Goal: Transaction & Acquisition: Purchase product/service

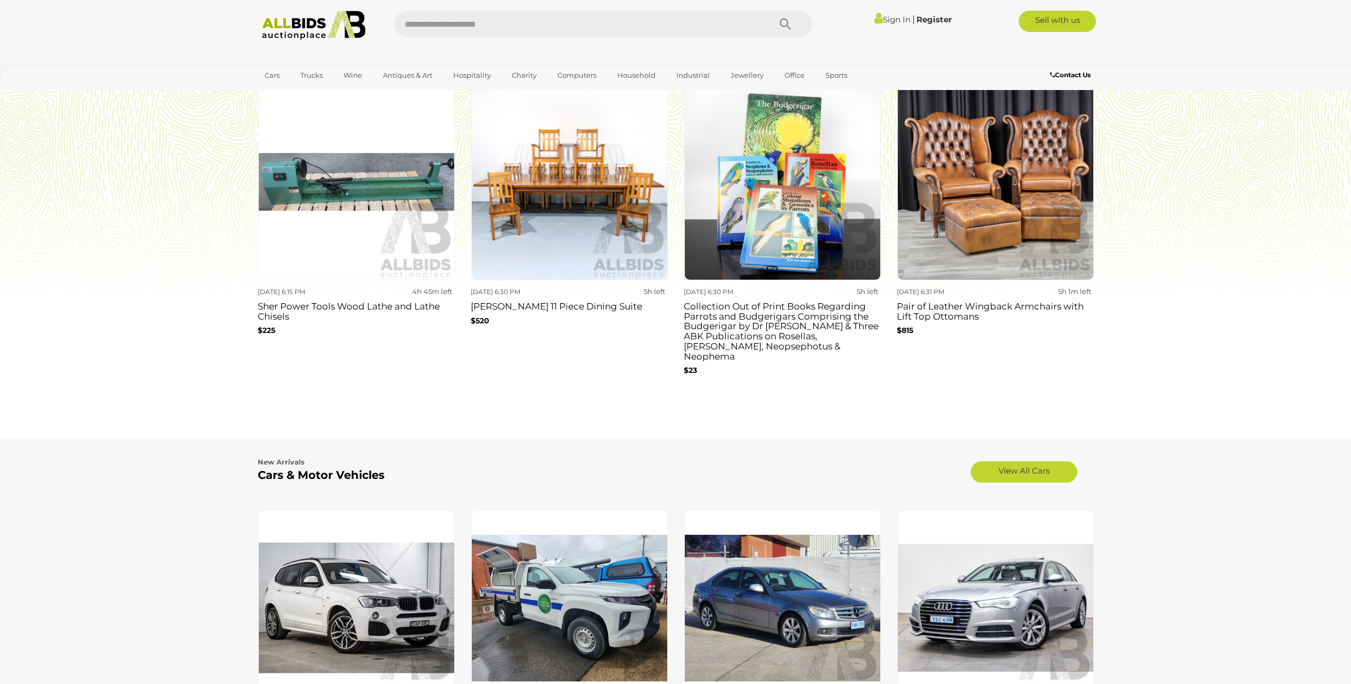
scroll to position [852, 0]
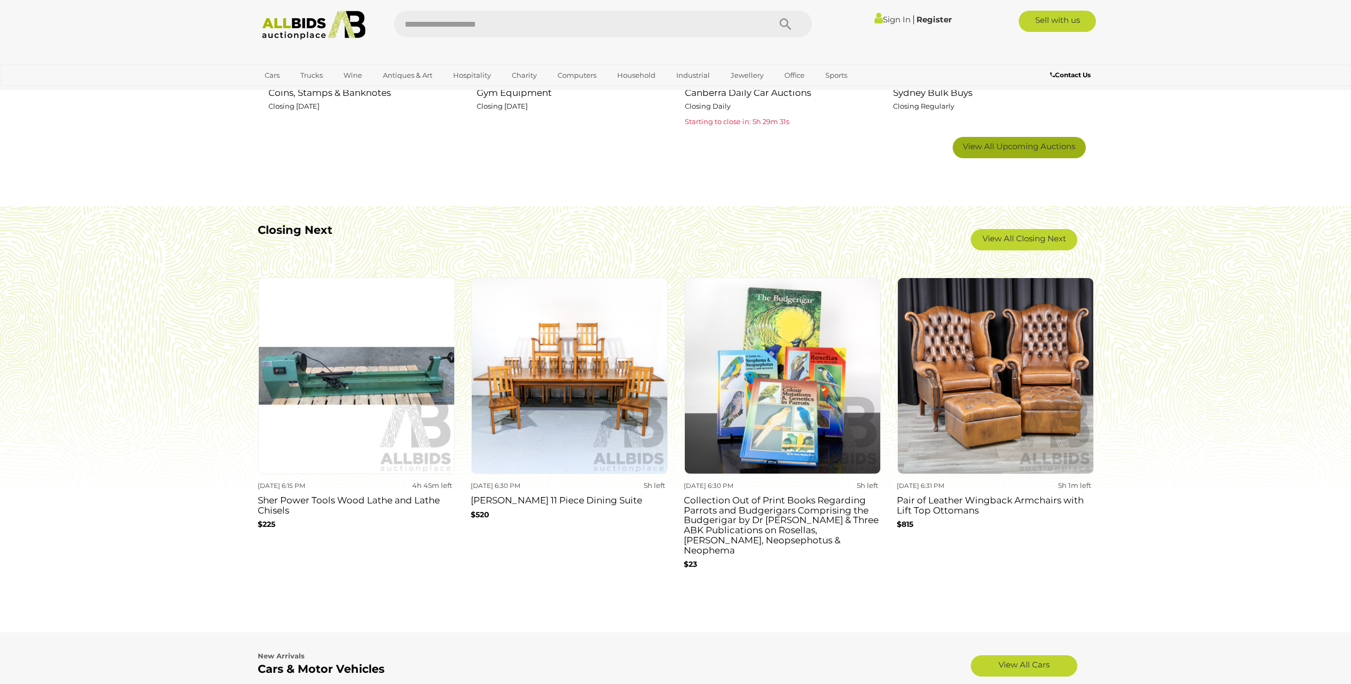
click at [1027, 141] on span "View All Upcoming Auctions" at bounding box center [1019, 146] width 112 height 10
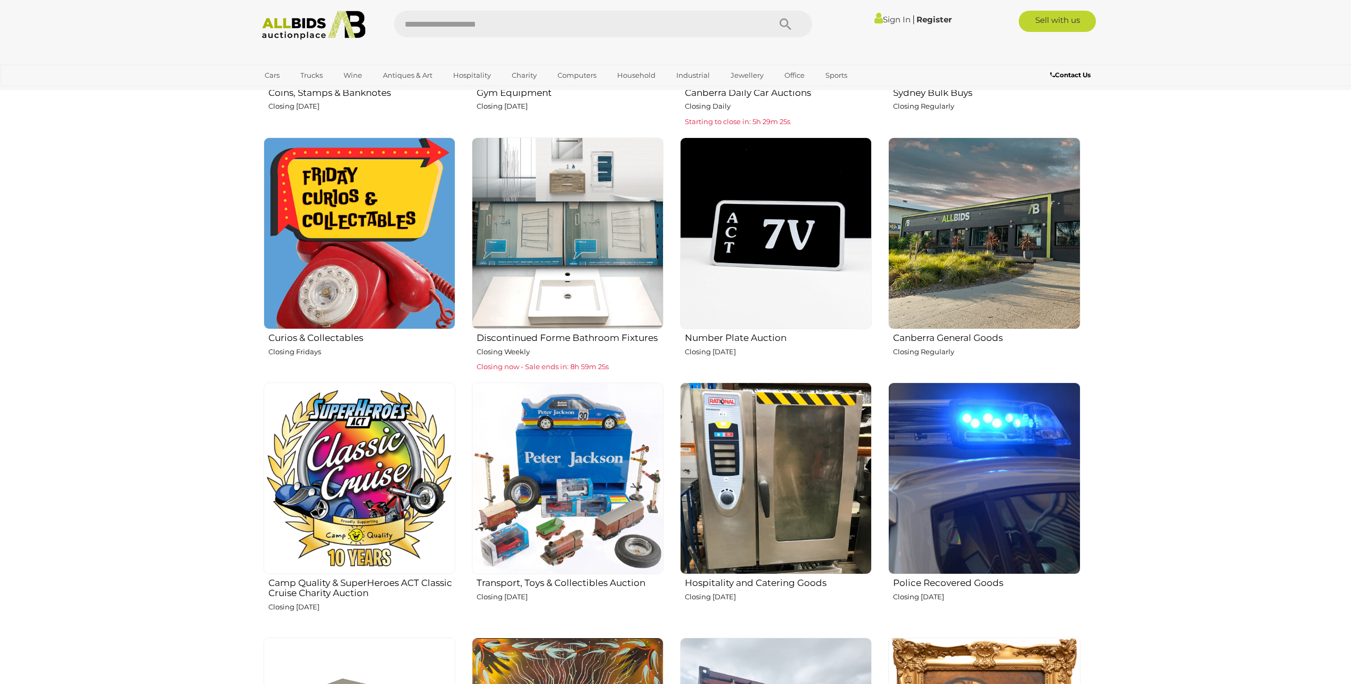
click at [367, 242] on img at bounding box center [360, 233] width 192 height 192
click at [568, 471] on img at bounding box center [568, 478] width 192 height 192
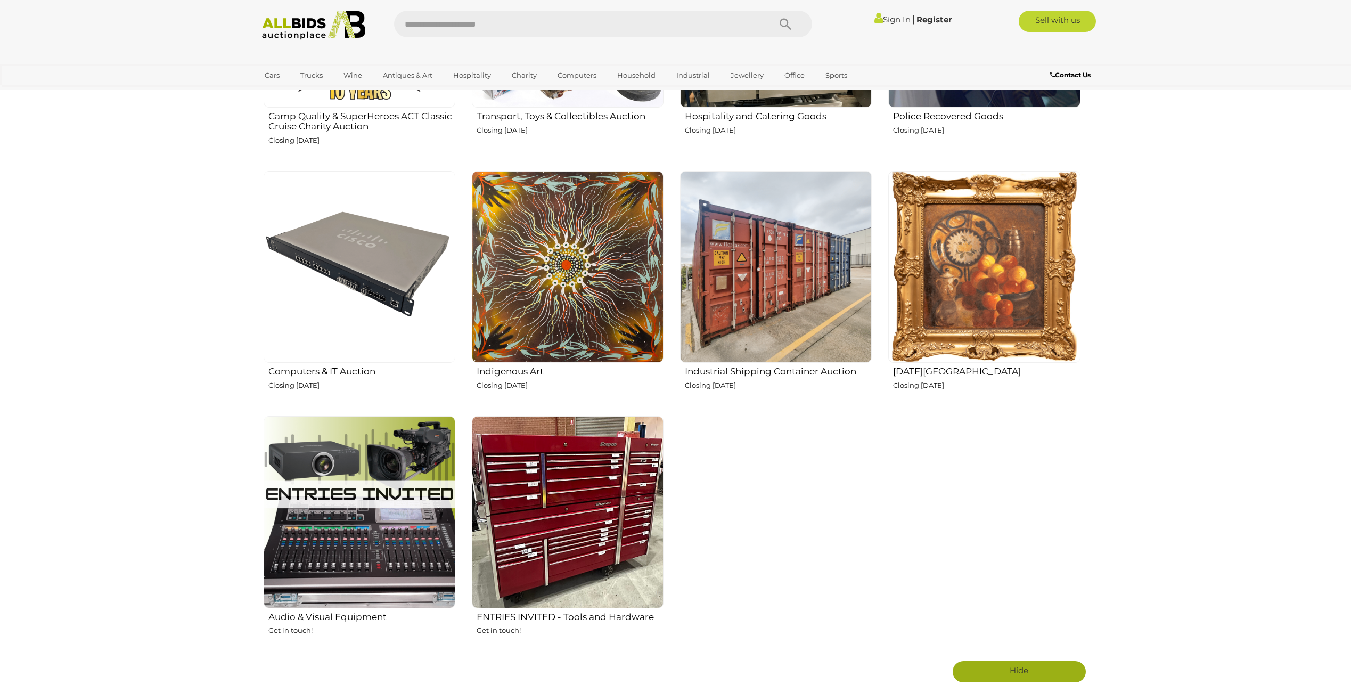
scroll to position [1278, 0]
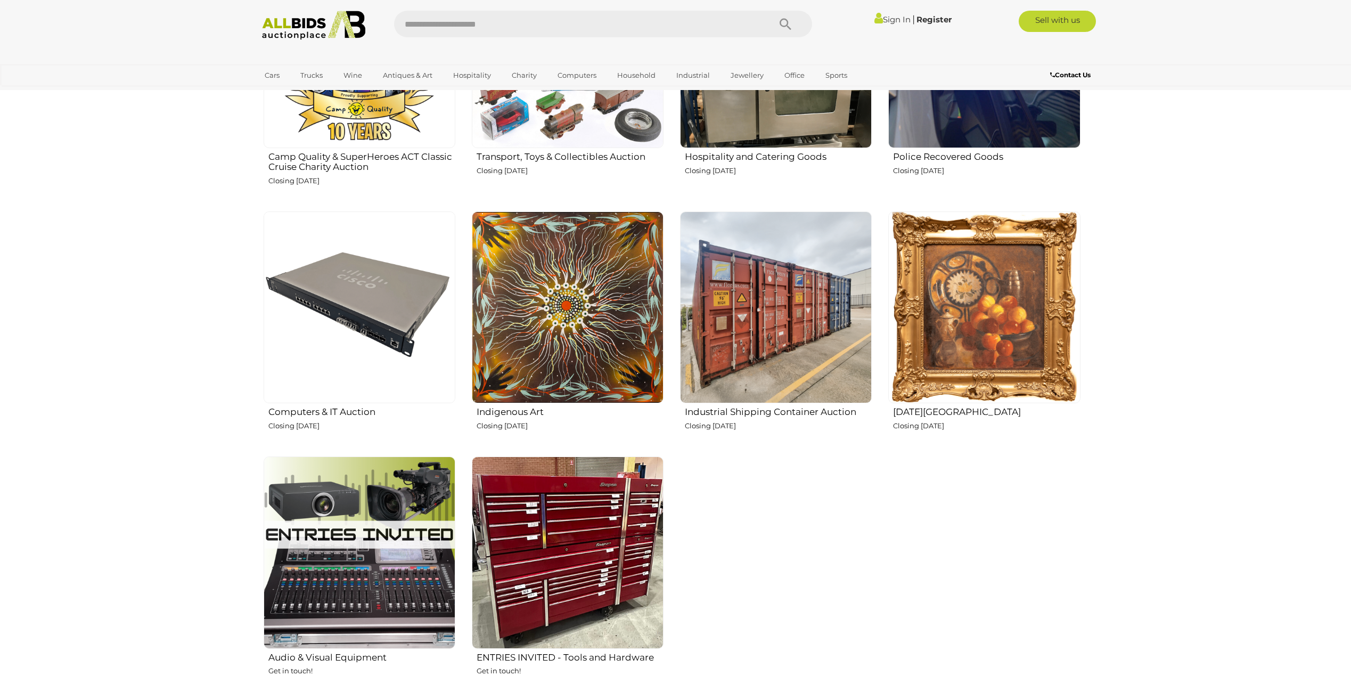
click at [937, 327] on img at bounding box center [984, 307] width 192 height 192
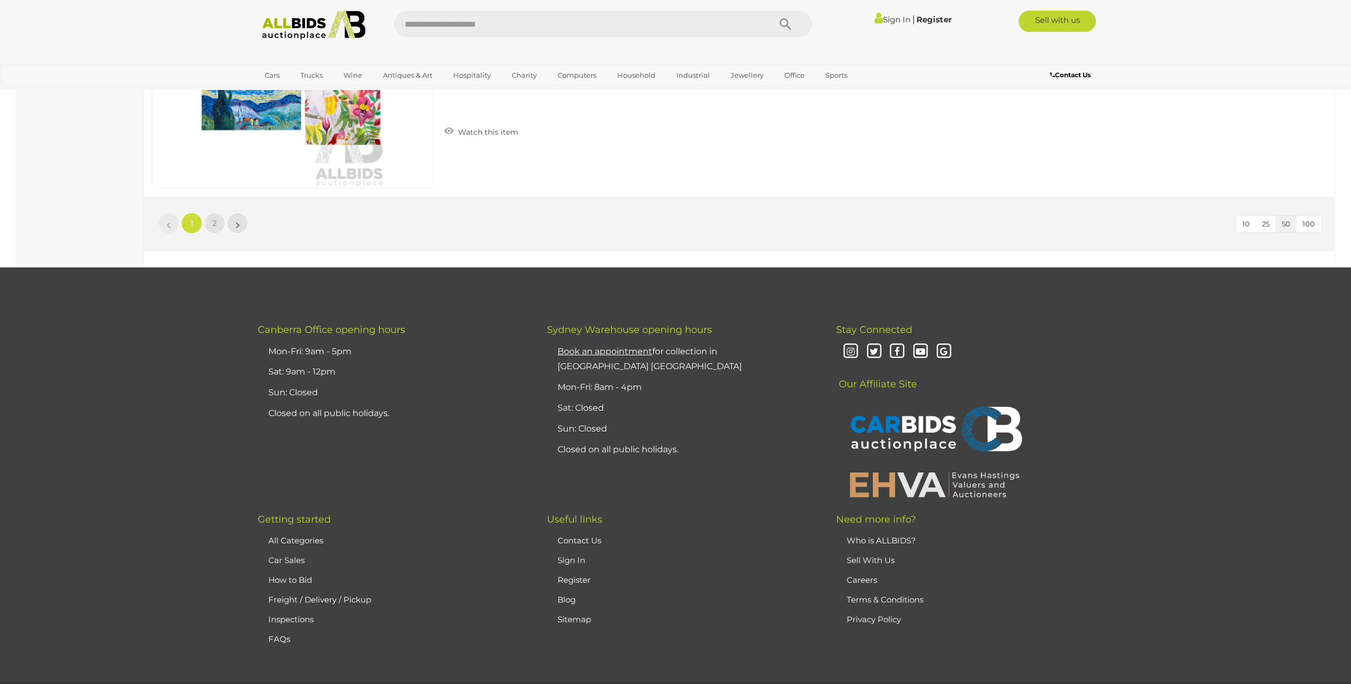
scroll to position [10223, 0]
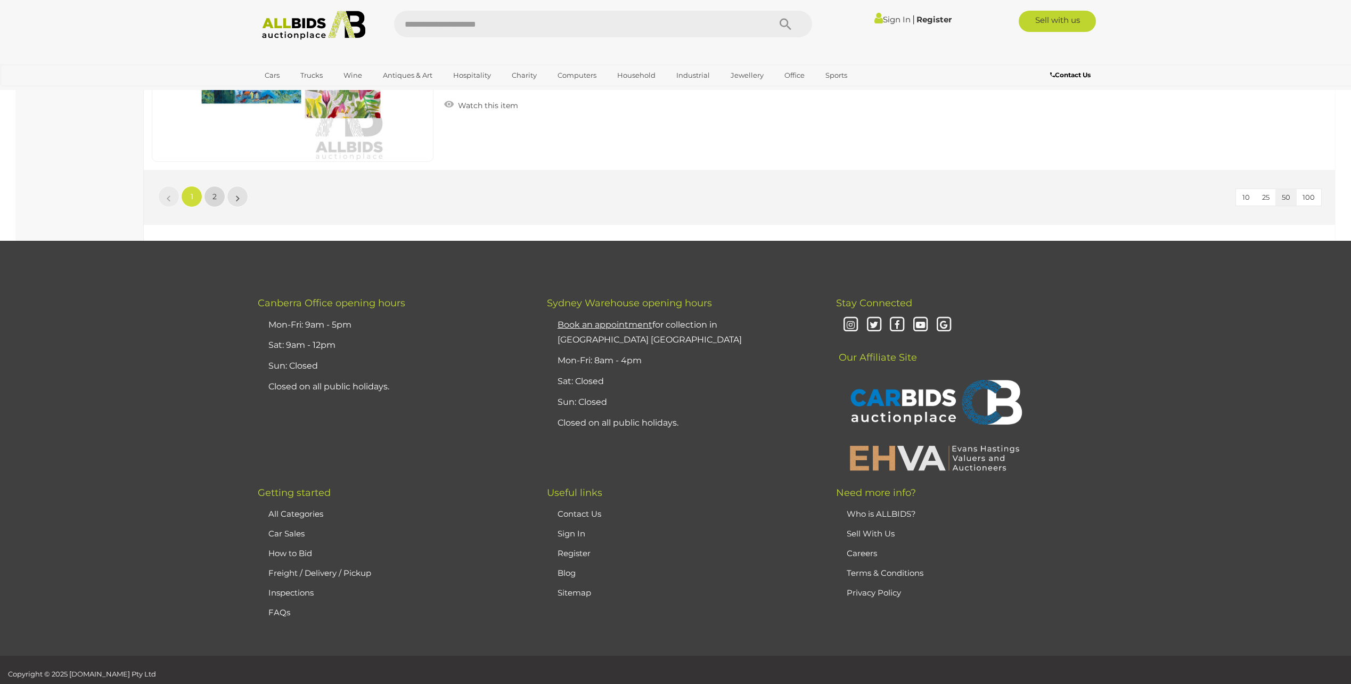
drag, startPoint x: 221, startPoint y: 187, endPoint x: 218, endPoint y: 197, distance: 10.5
click at [221, 187] on li "2" at bounding box center [214, 196] width 21 height 21
click at [217, 197] on link "2" at bounding box center [214, 196] width 21 height 21
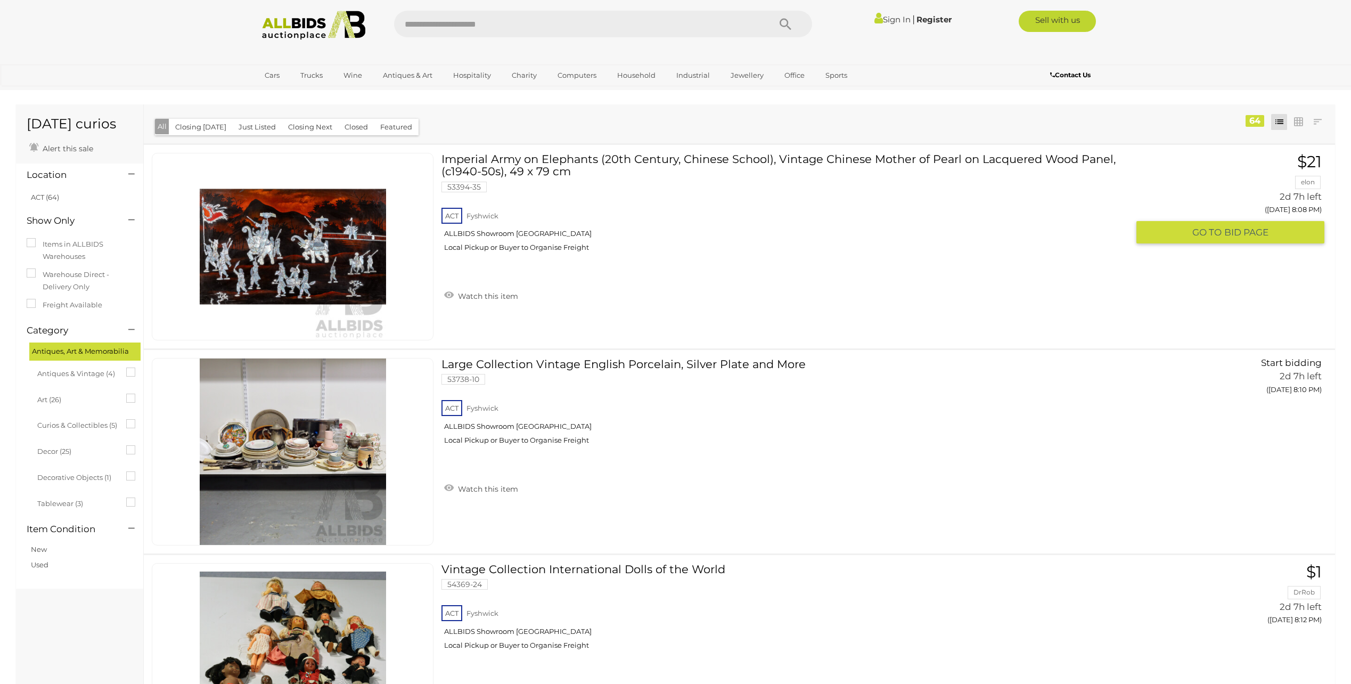
click at [667, 159] on link "Imperial Army on Elephants (20th Century, Chinese School), Vintage [DEMOGRAPHIC…" at bounding box center [788, 206] width 679 height 107
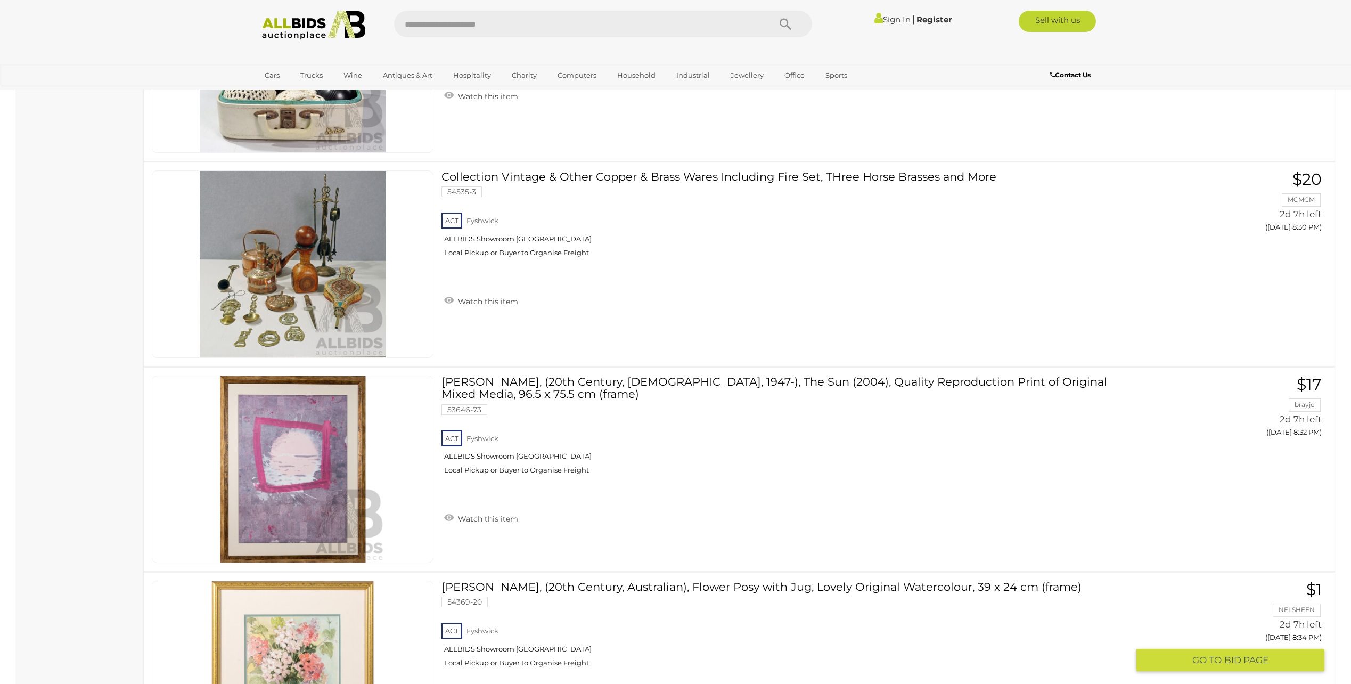
scroll to position [2698, 0]
